Goal: Task Accomplishment & Management: Manage account settings

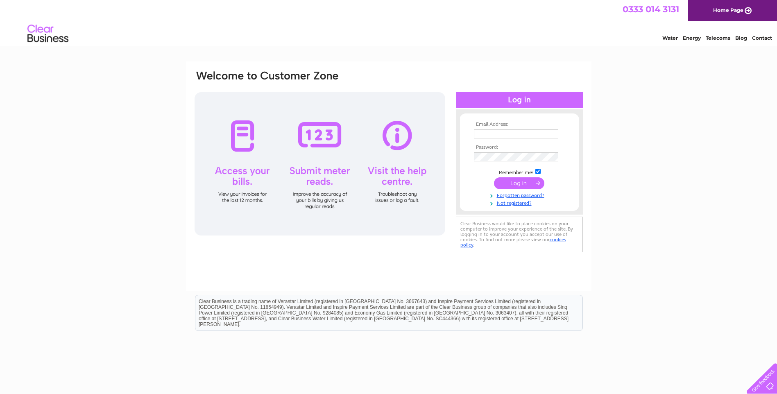
type input "natalie@wdcab.co.uk"
click at [517, 184] on input "submit" at bounding box center [519, 182] width 50 height 11
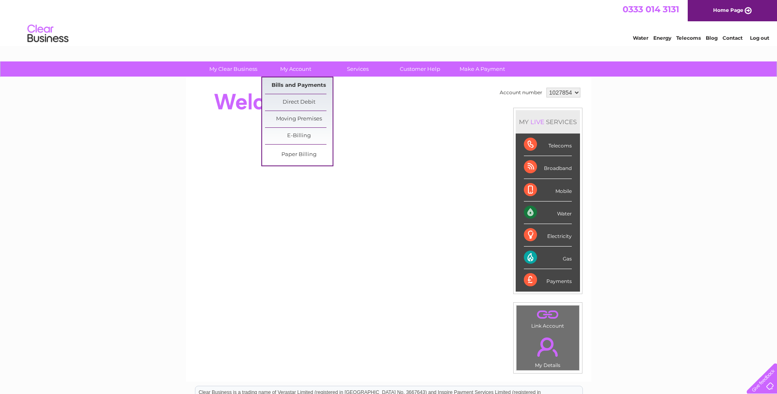
click at [295, 83] on link "Bills and Payments" at bounding box center [299, 85] width 68 height 16
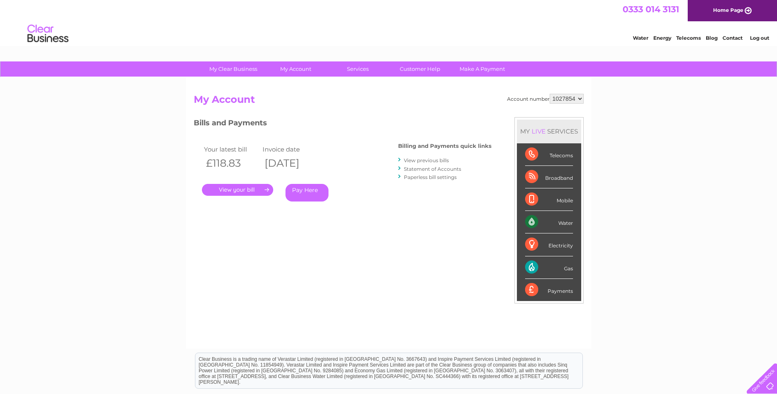
click at [234, 188] on link "." at bounding box center [237, 190] width 71 height 12
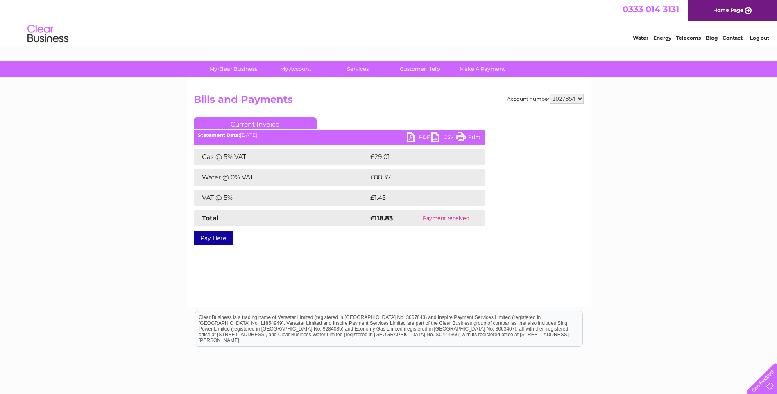
click at [419, 136] on link "PDF" at bounding box center [419, 138] width 25 height 12
